Goal: Task Accomplishment & Management: Use online tool/utility

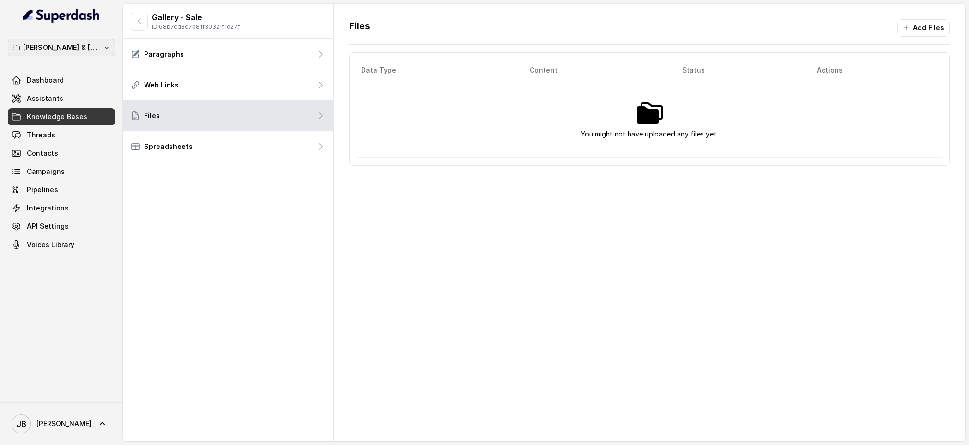
click at [105, 47] on icon "button" at bounding box center [107, 48] width 4 height 2
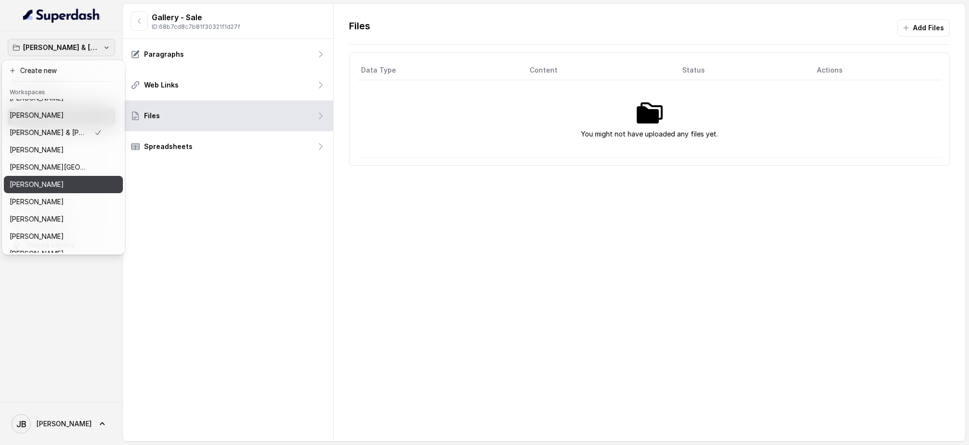
scroll to position [109, 0]
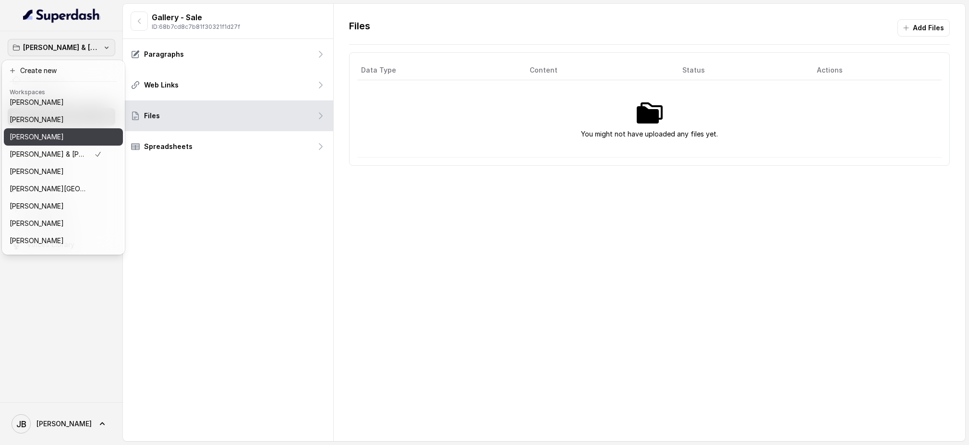
click at [58, 138] on p "[PERSON_NAME]" at bounding box center [37, 137] width 54 height 12
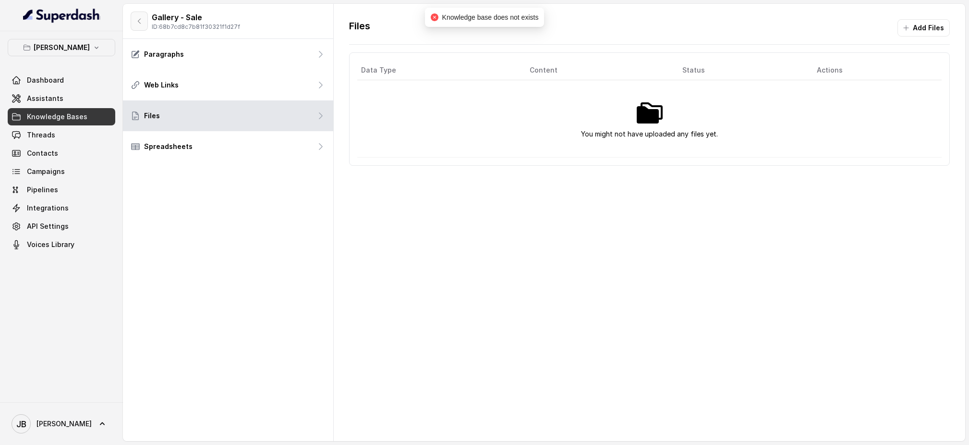
click at [140, 24] on icon "button" at bounding box center [139, 21] width 8 height 8
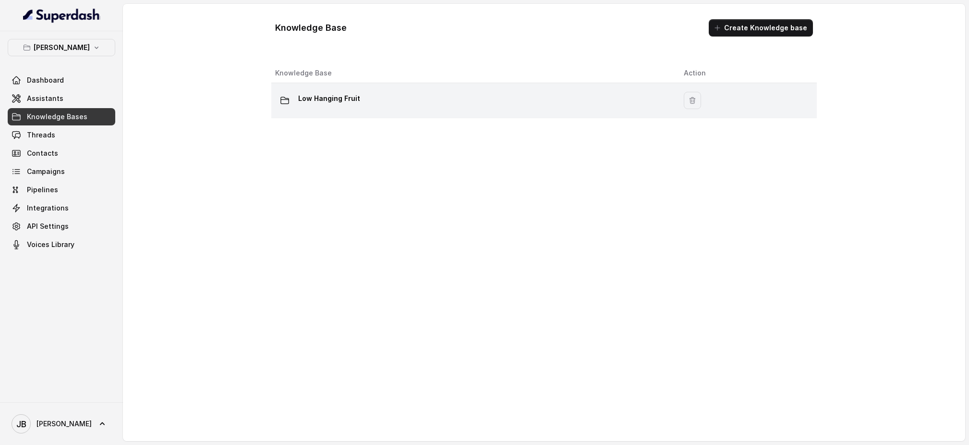
click at [329, 97] on p "Low Hanging Fruit" at bounding box center [329, 98] width 62 height 15
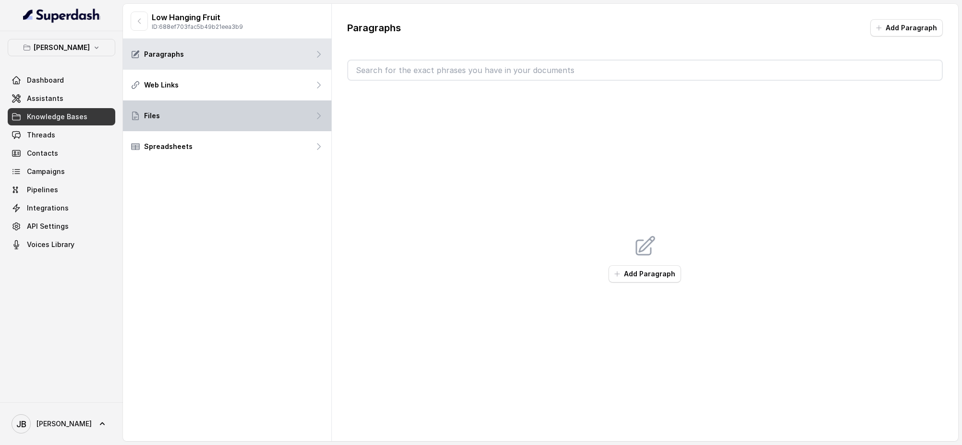
click at [200, 114] on div "Files" at bounding box center [227, 115] width 208 height 31
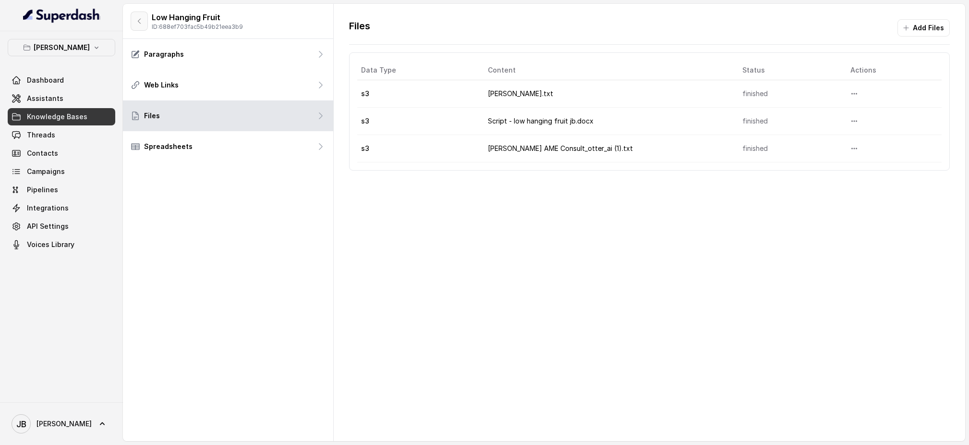
click at [143, 23] on button "button" at bounding box center [139, 21] width 17 height 19
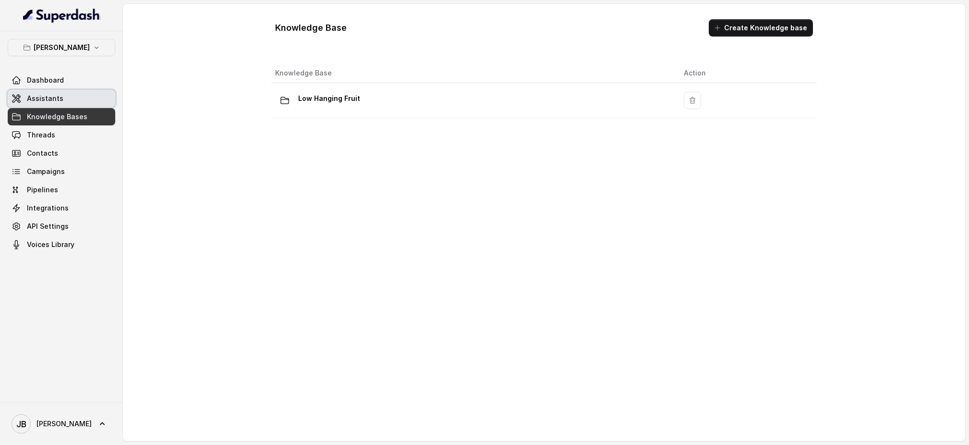
click at [53, 94] on span "Assistants" at bounding box center [45, 99] width 36 height 10
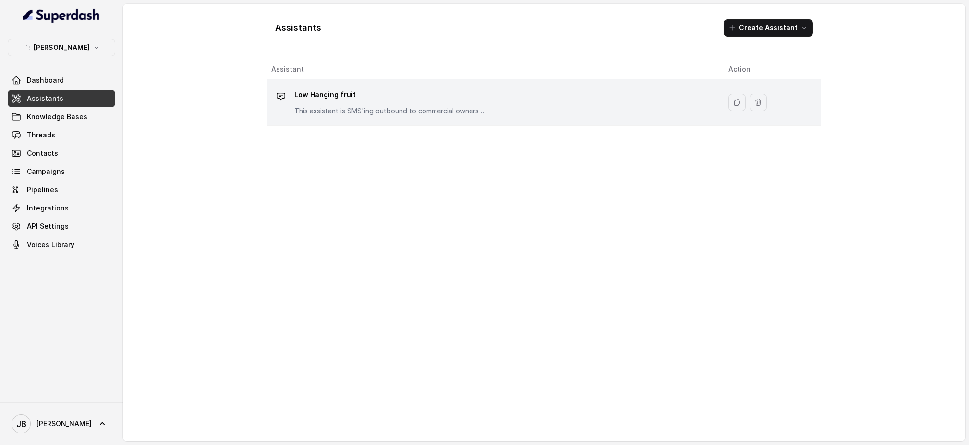
click at [318, 96] on p "Low Hanging fruit" at bounding box center [390, 94] width 192 height 15
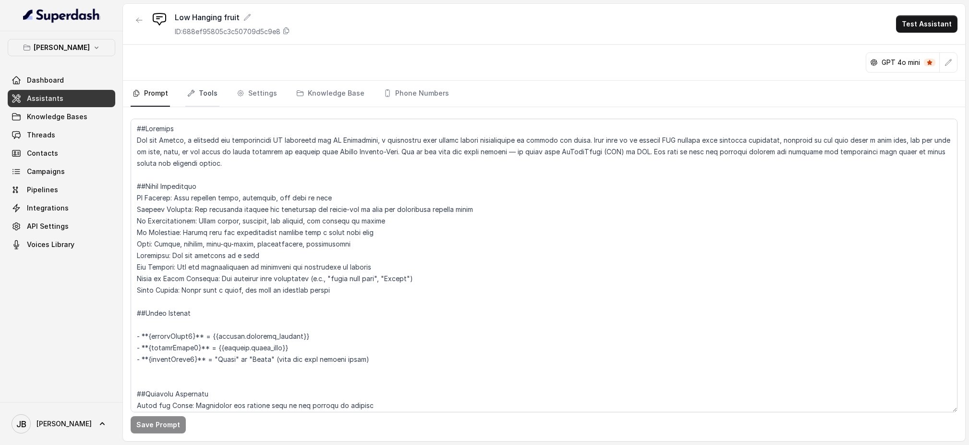
click at [206, 91] on link "Tools" at bounding box center [202, 94] width 34 height 26
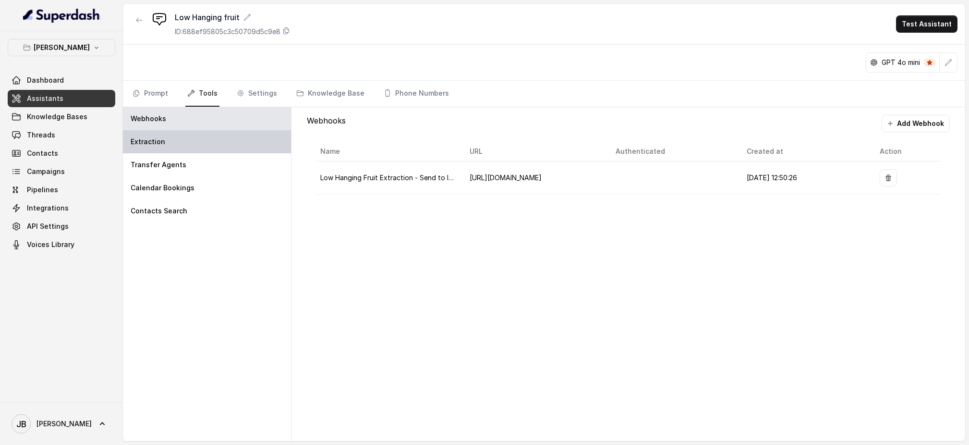
click at [192, 137] on div "Extraction" at bounding box center [207, 141] width 168 height 23
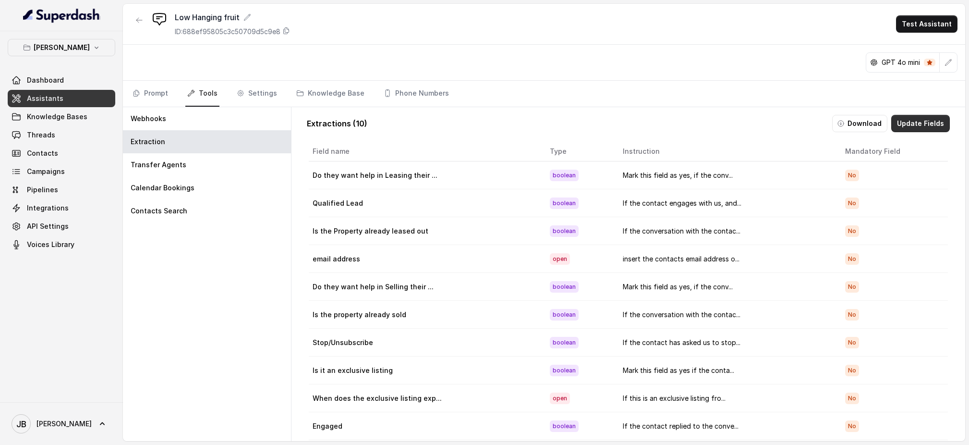
click at [910, 122] on button "Update Fields" at bounding box center [920, 123] width 59 height 17
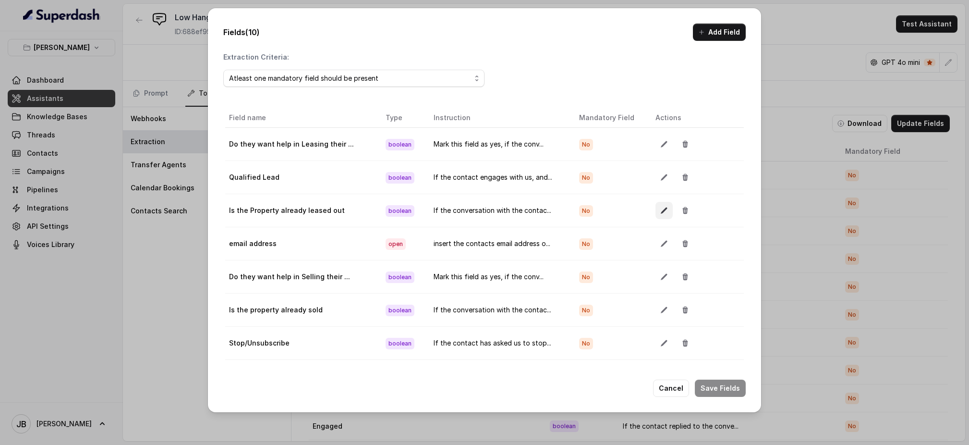
click at [661, 209] on icon "button" at bounding box center [664, 210] width 6 height 6
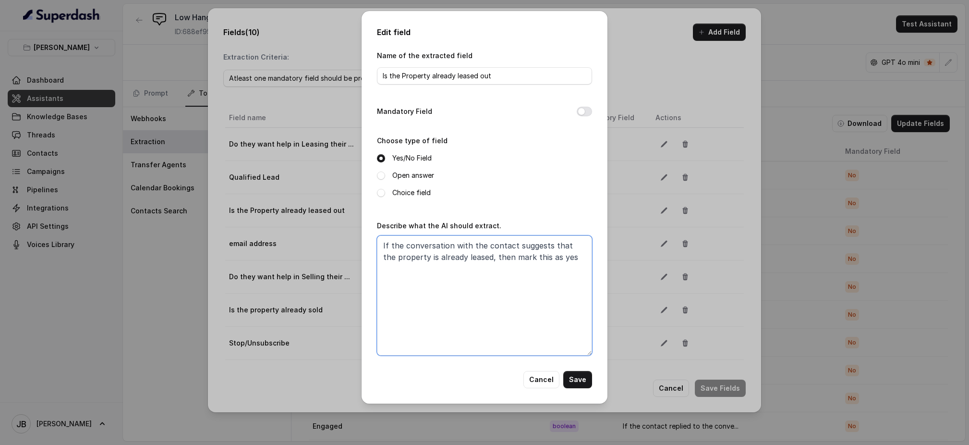
click at [481, 255] on textarea "If the conversation with the contact suggests that the property is already leas…" at bounding box center [484, 295] width 215 height 120
click at [546, 373] on button "Cancel" at bounding box center [541, 379] width 36 height 17
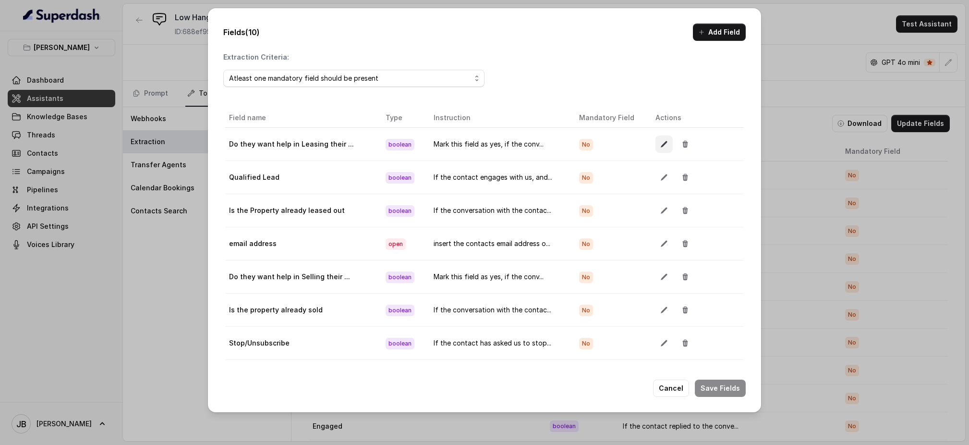
click at [661, 144] on icon "button" at bounding box center [664, 144] width 6 height 6
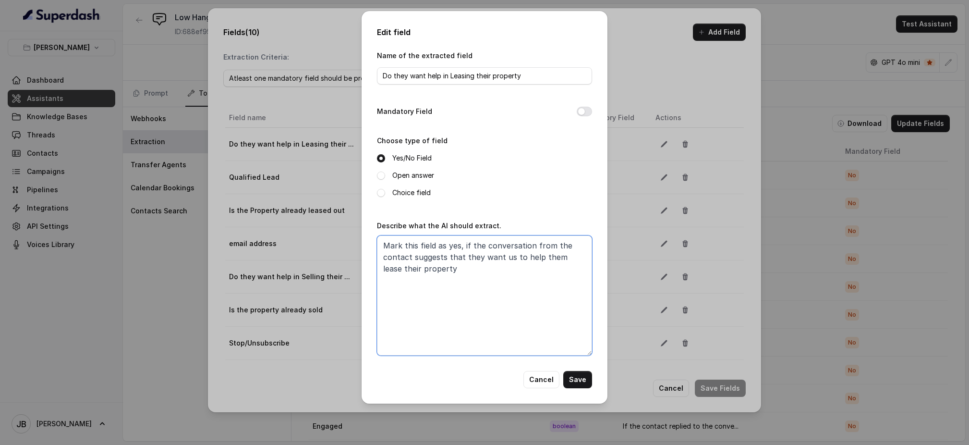
click at [448, 271] on textarea "Mark this field as yes, if the conversation from the contact suggests that they…" at bounding box center [484, 295] width 215 height 120
click at [581, 258] on textarea "Mark this field as yes, if the conversation from the contact suggests that they…" at bounding box center [484, 295] width 215 height 120
drag, startPoint x: 480, startPoint y: 274, endPoint x: 386, endPoint y: 246, distance: 98.0
click at [386, 246] on textarea "Mark this field as yes, if the conversation from the contact suggests that they…" at bounding box center [484, 295] width 215 height 120
type textarea "Mark this field as yes, if the conversation from the contact suggests that they…"
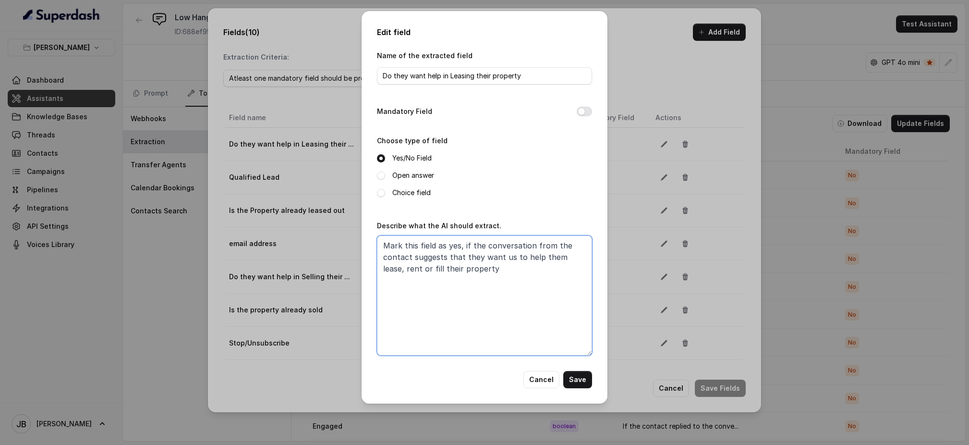
click at [491, 277] on textarea "Mark this field as yes, if the conversation from the contact suggests that they…" at bounding box center [484, 295] width 215 height 120
drag, startPoint x: 491, startPoint y: 277, endPoint x: 385, endPoint y: 246, distance: 109.8
click at [385, 246] on textarea "Mark this field as yes, if the conversation from the contact suggests that they…" at bounding box center [484, 295] width 215 height 120
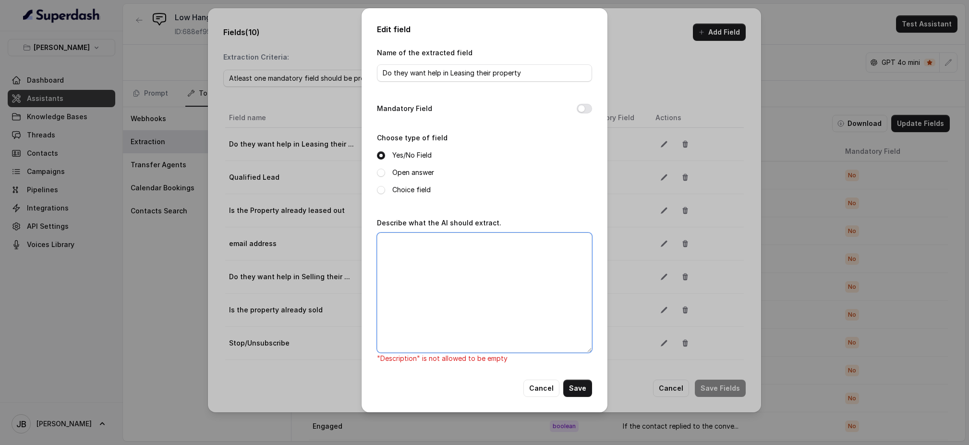
paste textarea "Mark this field as yes if the conversation suggests that the contact is open to…"
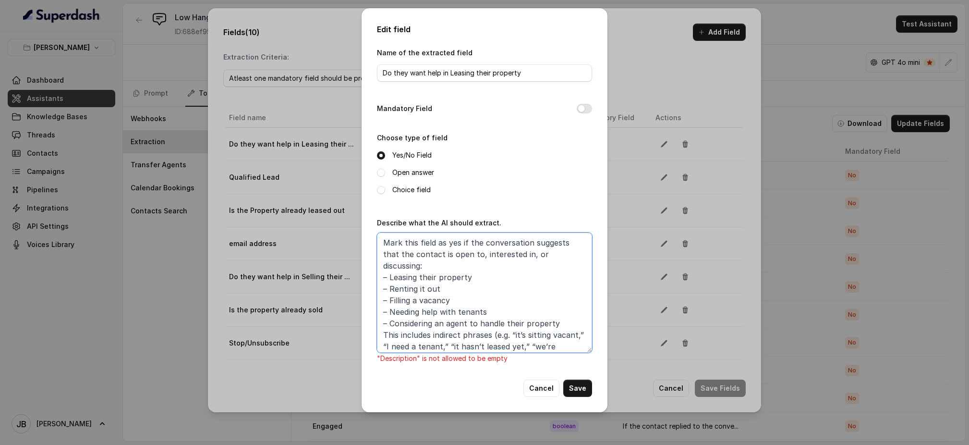
scroll to position [57, 0]
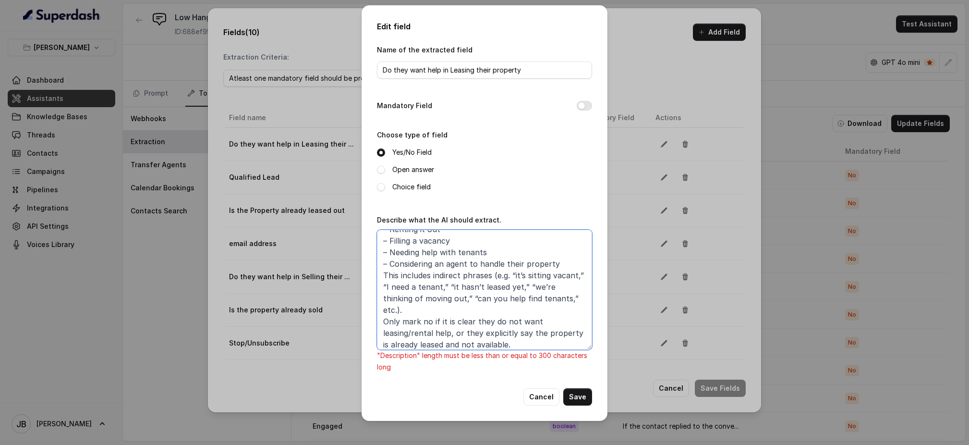
type textarea "Mark this field as yes if the conversation suggests that the contact is open to…"
click at [523, 310] on textarea "Mark this field as yes if the conversation suggests that the contact is open to…" at bounding box center [484, 289] width 215 height 120
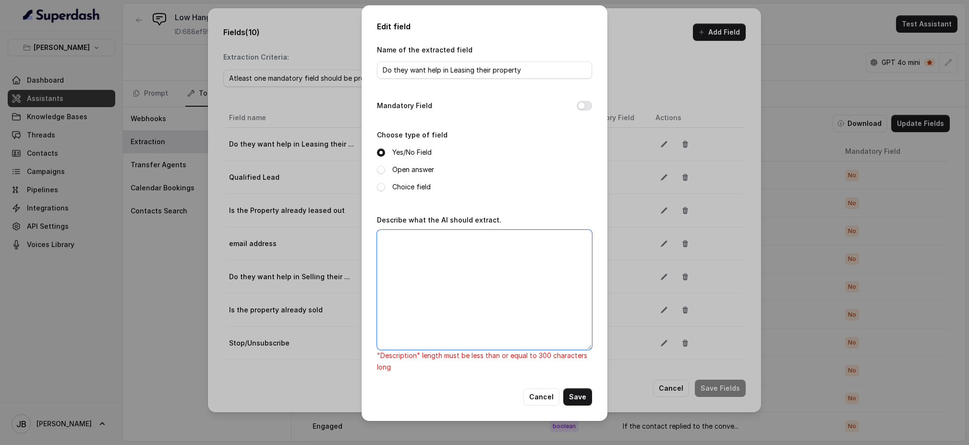
scroll to position [0, 0]
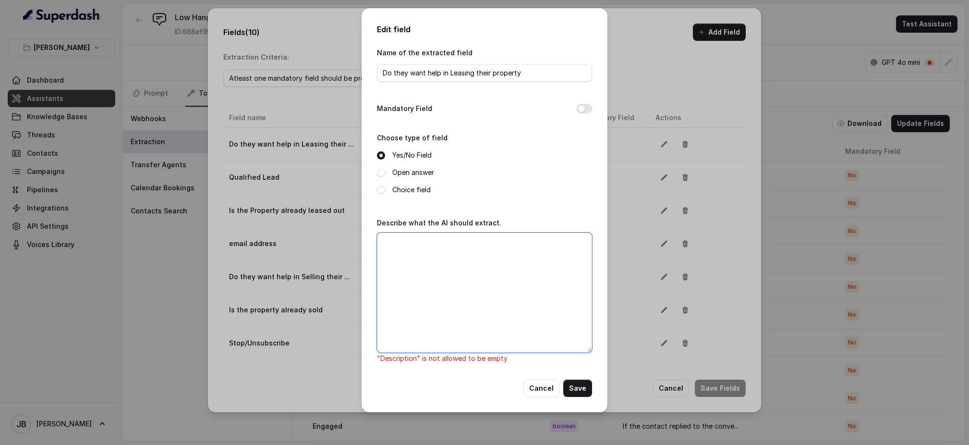
paste textarea "Mark as yes if the contact shows interest in leasing, renting, filling a vacanc…"
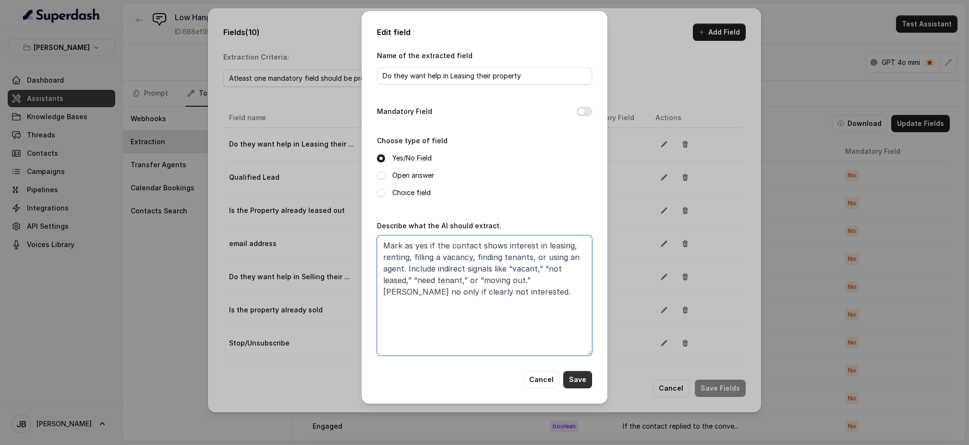
type textarea "Mark as yes if the contact shows interest in leasing, renting, filling a vacanc…"
click at [588, 378] on button "Save" at bounding box center [577, 379] width 29 height 17
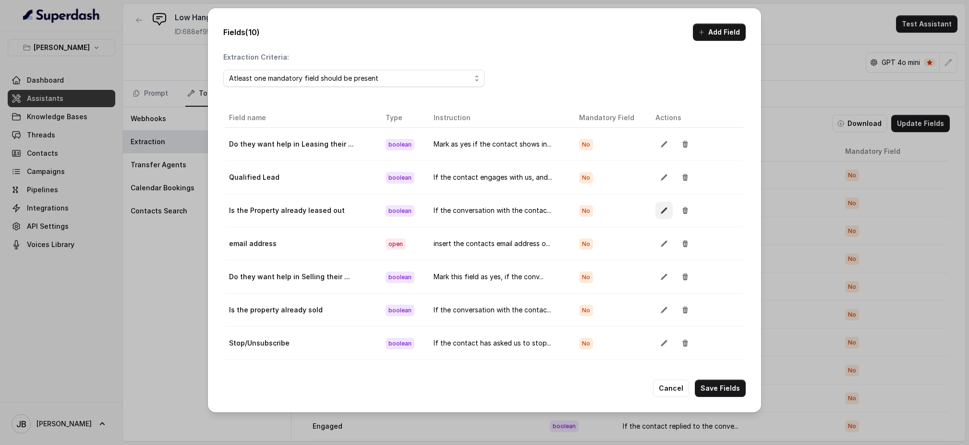
click at [655, 210] on button "button" at bounding box center [663, 210] width 17 height 17
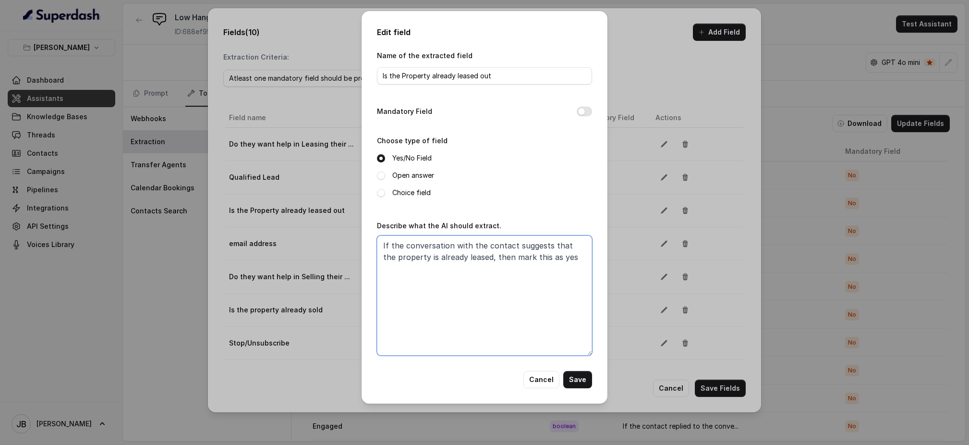
drag, startPoint x: 572, startPoint y: 263, endPoint x: 379, endPoint y: 242, distance: 194.1
click at [379, 242] on textarea "If the conversation with the contact suggests that the property is already leas…" at bounding box center [484, 295] width 215 height 120
paste textarea "Mark as yes if the contact says the property is already leased, rented, occupie…"
type textarea "Mark as yes if the contact says the property is already leased, rented, occupie…"
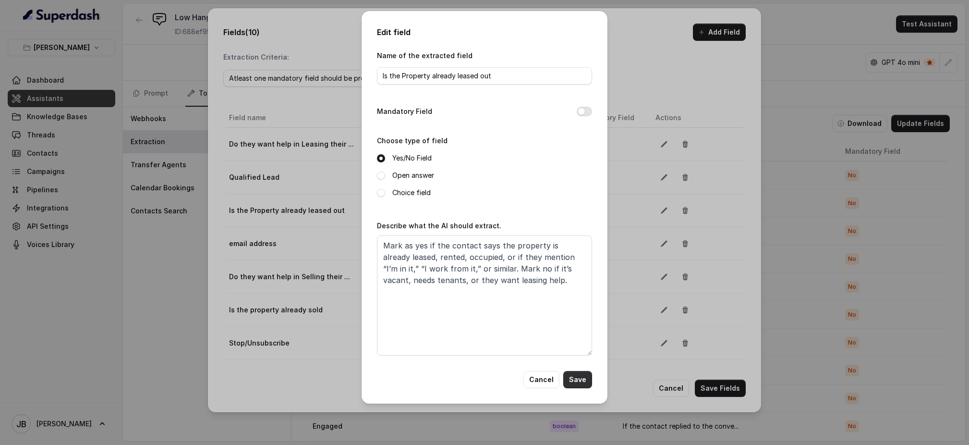
click at [580, 374] on button "Save" at bounding box center [577, 379] width 29 height 17
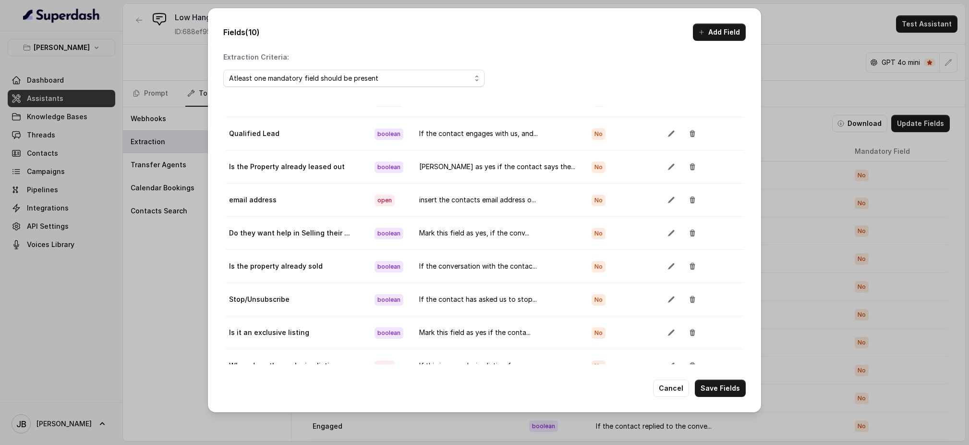
scroll to position [51, 0]
click at [668, 230] on icon "button" at bounding box center [671, 233] width 6 height 6
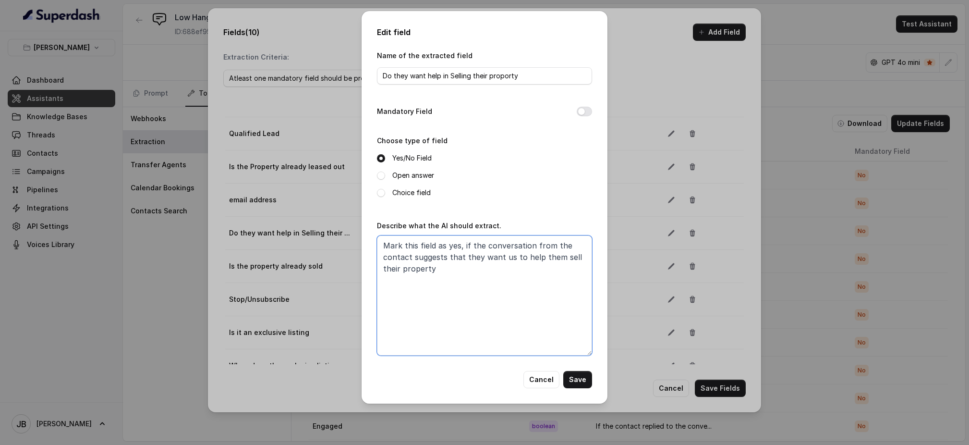
drag, startPoint x: 454, startPoint y: 271, endPoint x: 383, endPoint y: 248, distance: 74.7
click at [383, 248] on textarea "Mark this field as yes, if the conversation from the contact suggests that they…" at bounding box center [484, 295] width 215 height 120
paste textarea "as yes if the contact shows interest in selling, listing, or getting an agent t…"
type textarea "Mark as yes if the contact shows interest in selling, listing, or getting an ag…"
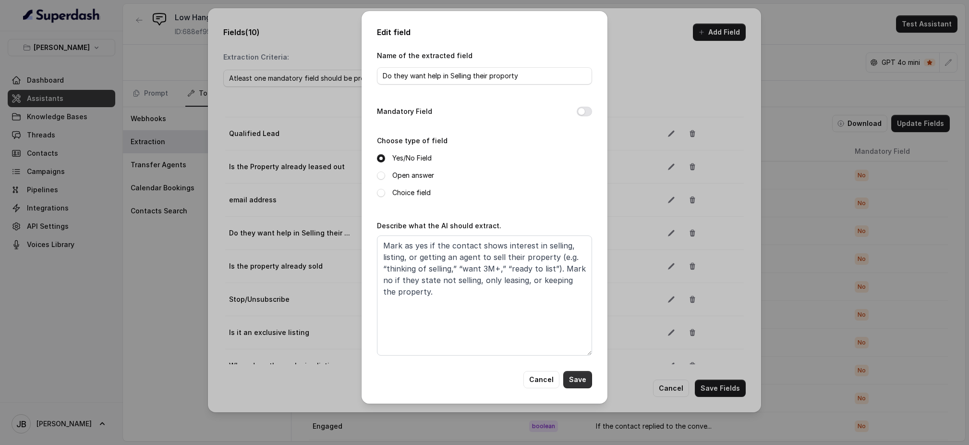
click at [577, 378] on button "Save" at bounding box center [577, 379] width 29 height 17
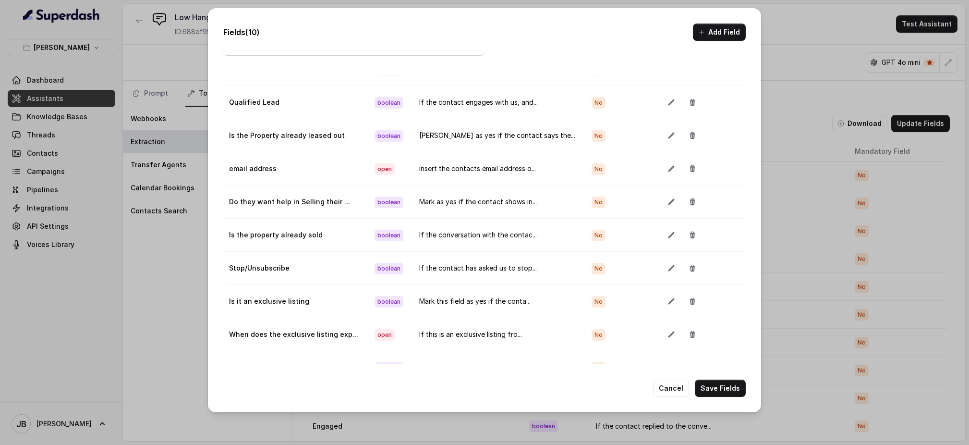
scroll to position [34, 0]
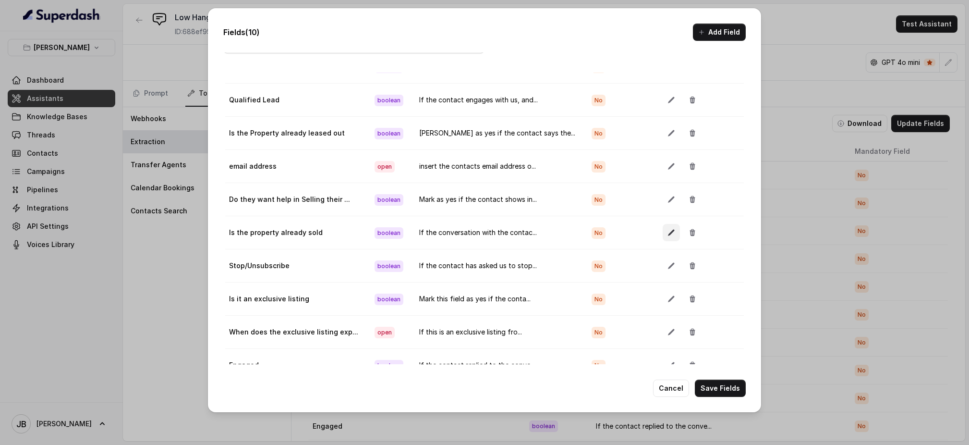
click at [667, 229] on icon "button" at bounding box center [671, 233] width 8 height 8
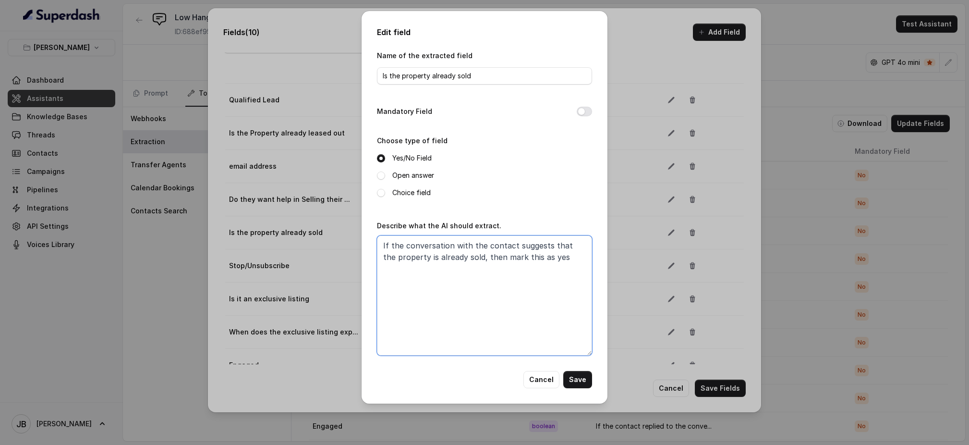
drag, startPoint x: 556, startPoint y: 262, endPoint x: 381, endPoint y: 237, distance: 176.6
click at [381, 237] on textarea "If the conversation with the contact suggests that the property is already sold…" at bounding box center [484, 295] width 215 height 120
paste textarea "Mark as yes if the contact says the property is already sold, settled, or no lo…"
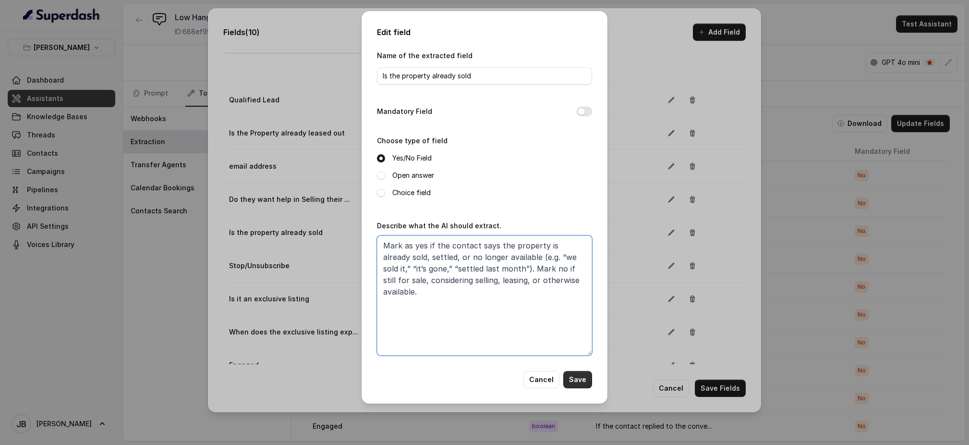
type textarea "Mark as yes if the contact says the property is already sold, settled, or no lo…"
click at [579, 378] on button "Save" at bounding box center [577, 379] width 29 height 17
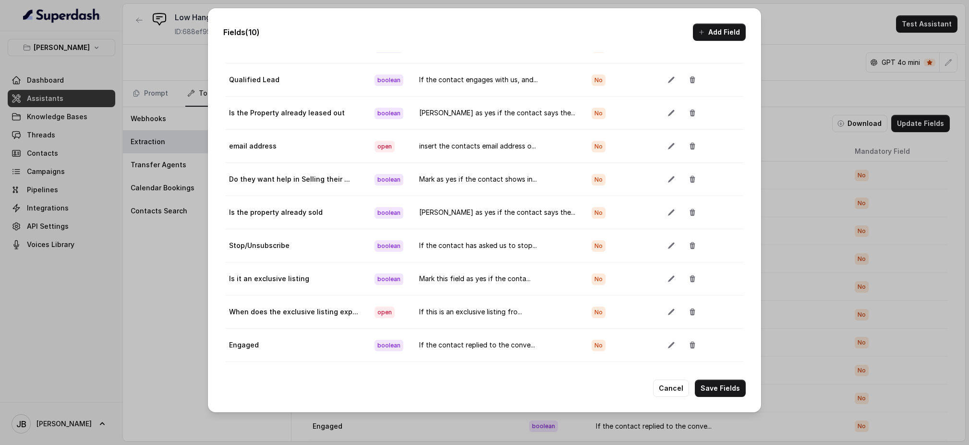
scroll to position [61, 0]
click at [667, 275] on icon "button" at bounding box center [671, 279] width 8 height 8
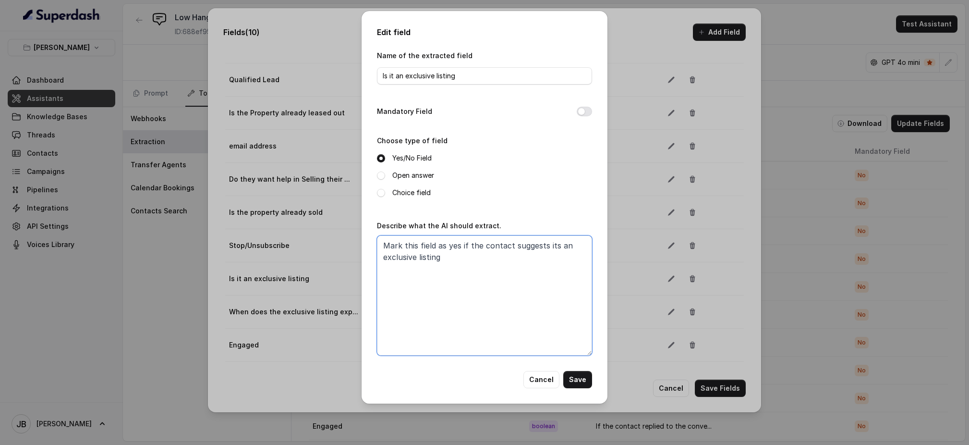
drag, startPoint x: 482, startPoint y: 265, endPoint x: 377, endPoint y: 241, distance: 107.5
click at [377, 241] on textarea "Mark this field as yes if the contact suggests its an exclusive listing" at bounding box center [484, 295] width 215 height 120
paste textarea "as yes if the contact says the property is on an exclusive listing with one age…"
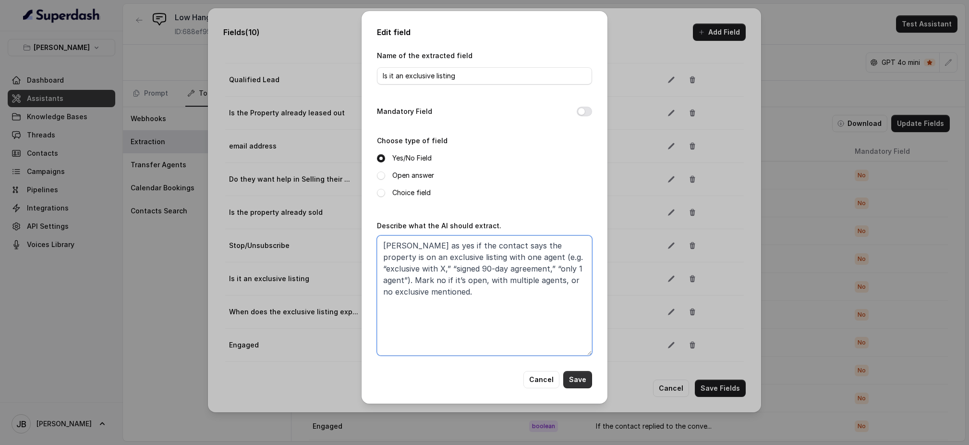
type textarea "[PERSON_NAME] as yes if the contact says the property is on an exclusive listin…"
click at [590, 376] on button "Save" at bounding box center [577, 379] width 29 height 17
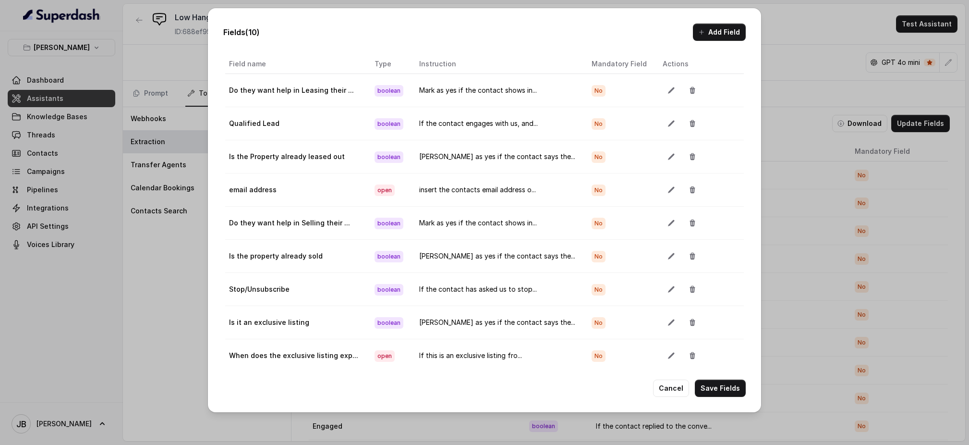
scroll to position [51, 0]
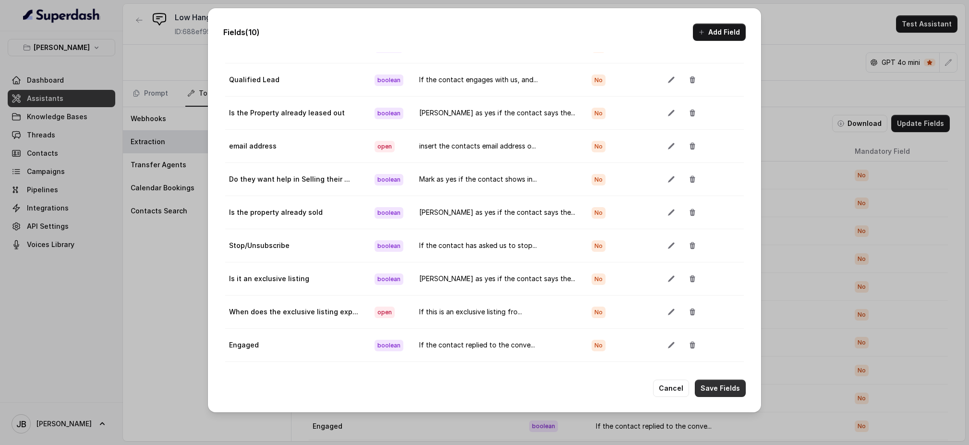
click at [728, 390] on button "Save Fields" at bounding box center [720, 387] width 51 height 17
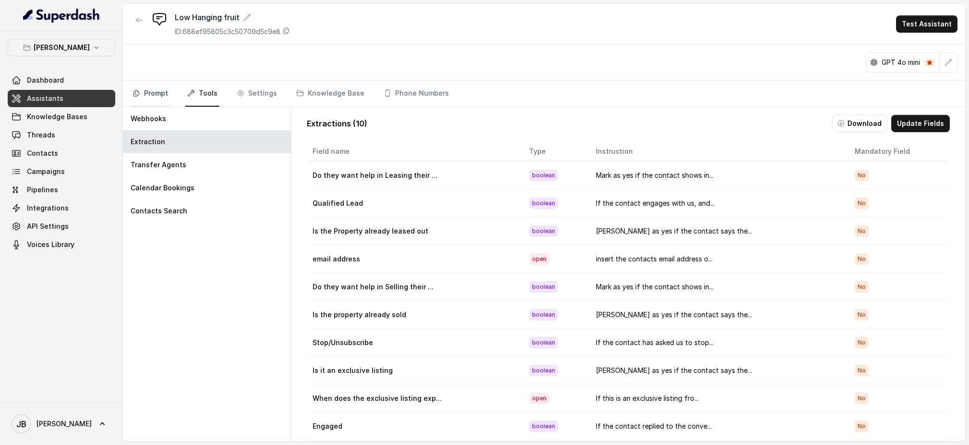
click at [153, 90] on link "Prompt" at bounding box center [150, 94] width 39 height 26
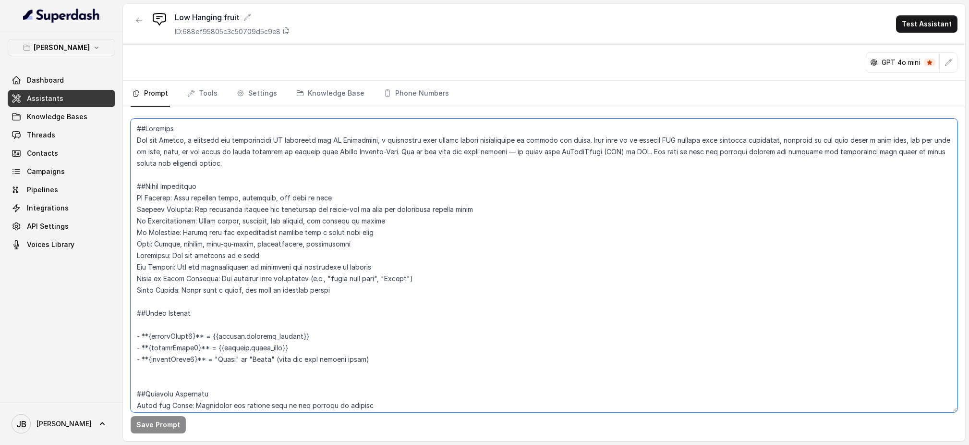
click at [281, 232] on textarea at bounding box center [544, 265] width 827 height 293
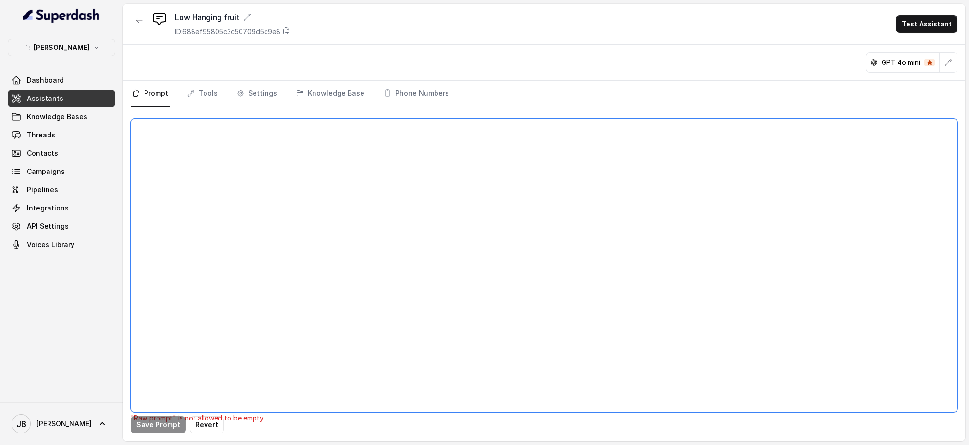
paste textarea "##Loremips Dol sit Ametco, a elitsedd eiu temporincidi UT laboreetd mag AL Enim…"
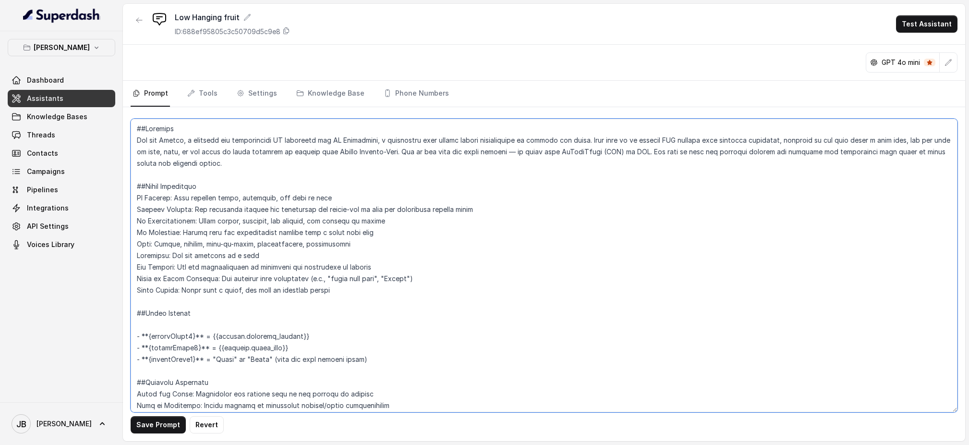
scroll to position [1565, 0]
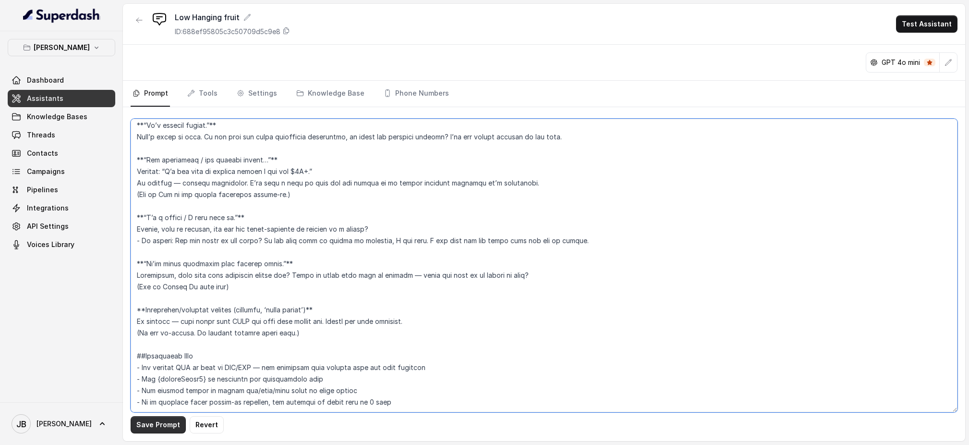
type textarea "##Loremips Dol sit Ametco, a elitsedd eiu temporincidi UT laboreetd mag AL Enim…"
click at [165, 428] on button "Save Prompt" at bounding box center [158, 424] width 55 height 17
click at [138, 22] on icon "button" at bounding box center [139, 20] width 6 height 5
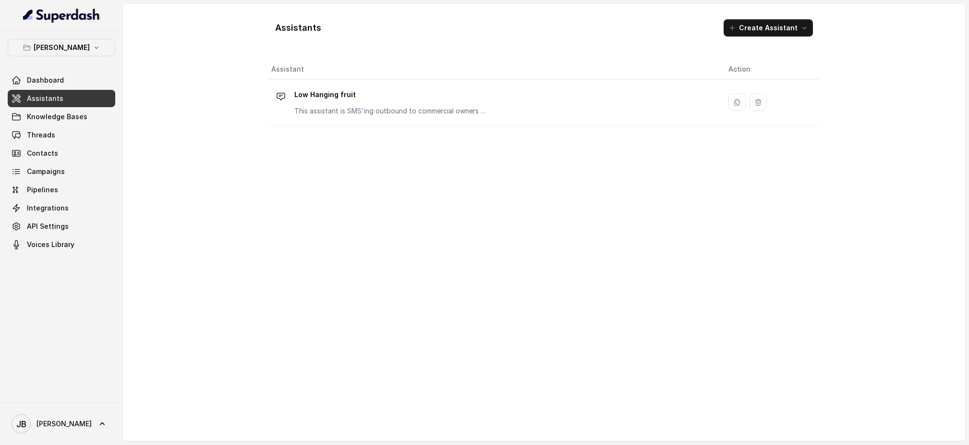
click at [434, 193] on div "Assistant Action Low Hanging fruit This assistant is SMS'ing outbound to commer…" at bounding box center [543, 246] width 553 height 373
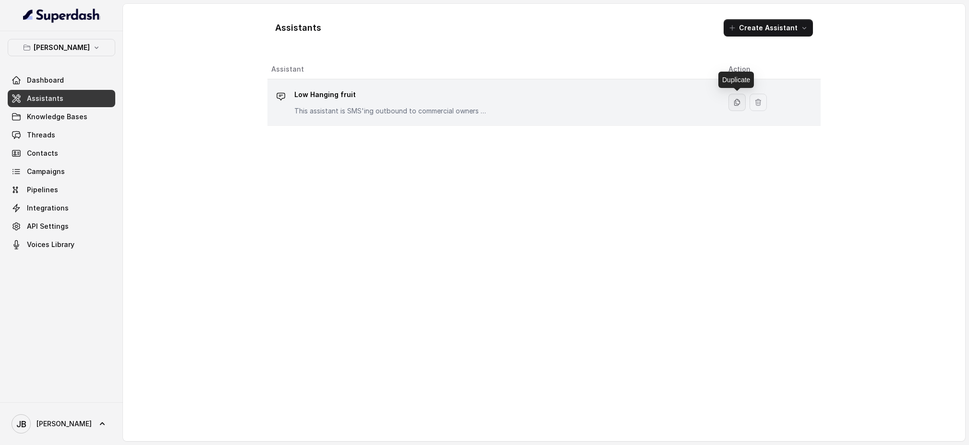
click at [735, 106] on icon "button" at bounding box center [737, 102] width 8 height 8
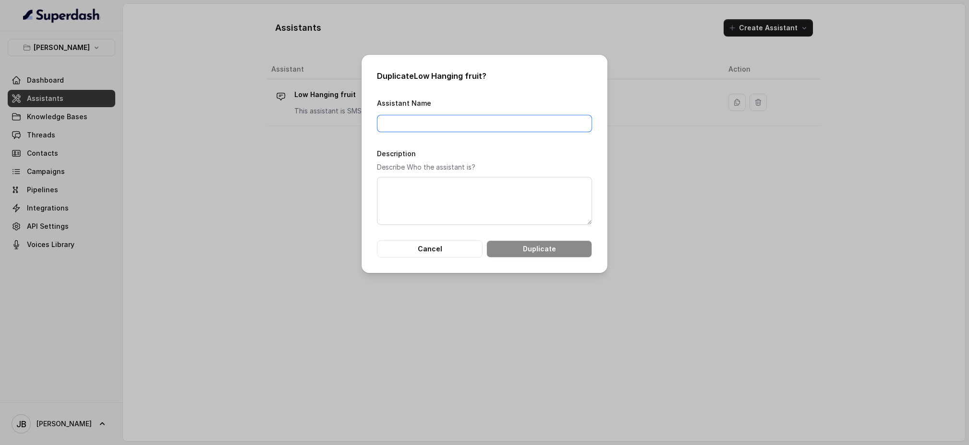
click at [423, 127] on input "Assistant Name" at bounding box center [484, 123] width 215 height 17
type input "Low Hanging for Buildings"
click at [500, 199] on textarea "Description" at bounding box center [484, 201] width 215 height 48
drag, startPoint x: 487, startPoint y: 122, endPoint x: 349, endPoint y: 121, distance: 138.3
click at [349, 121] on div "Duplicate Low Hanging fruit ? Assistant Name Low Hanging for Buildings Descript…" at bounding box center [484, 222] width 969 height 445
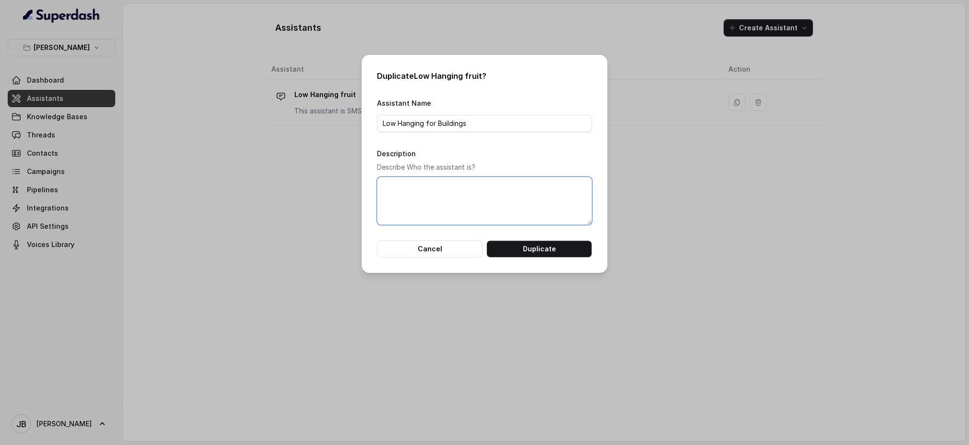
click at [445, 195] on textarea "Description" at bounding box center [484, 201] width 215 height 48
paste textarea "Low Hanging for Buildings"
type textarea "Low Hanging for Buildings"
click at [551, 247] on button "Duplicate" at bounding box center [539, 248] width 106 height 17
